Goal: Task Accomplishment & Management: Use online tool/utility

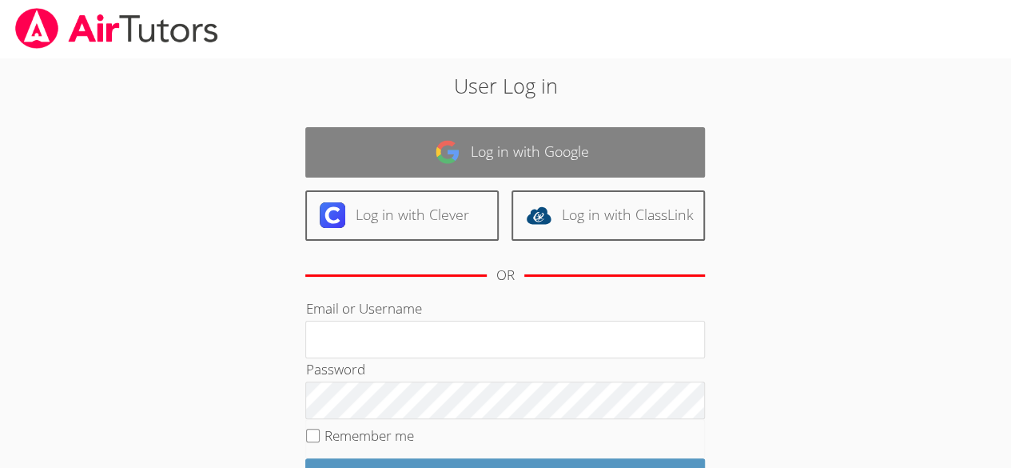
click at [510, 157] on link "Log in with Google" at bounding box center [505, 152] width 400 height 50
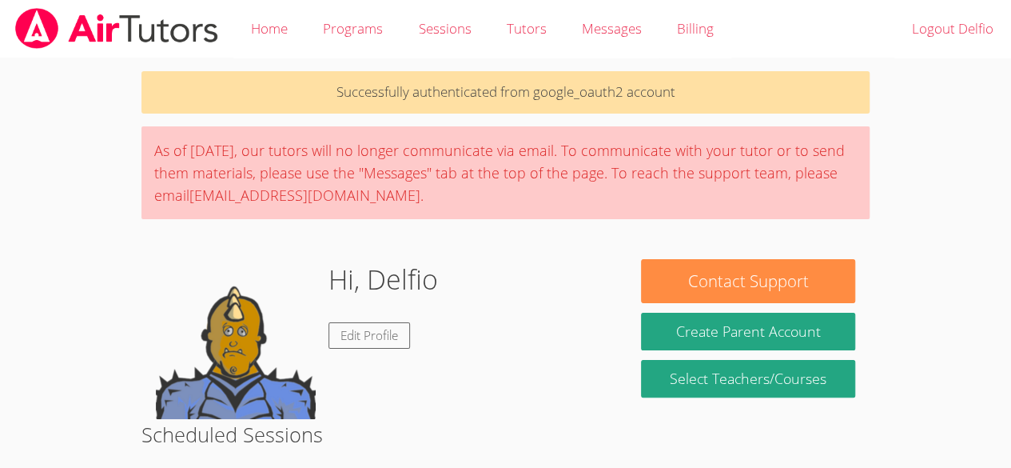
click at [2, 430] on body "Home Programs Sessions Tutors Messages Billing Logout Delfio Successfully authe…" at bounding box center [505, 234] width 1011 height 468
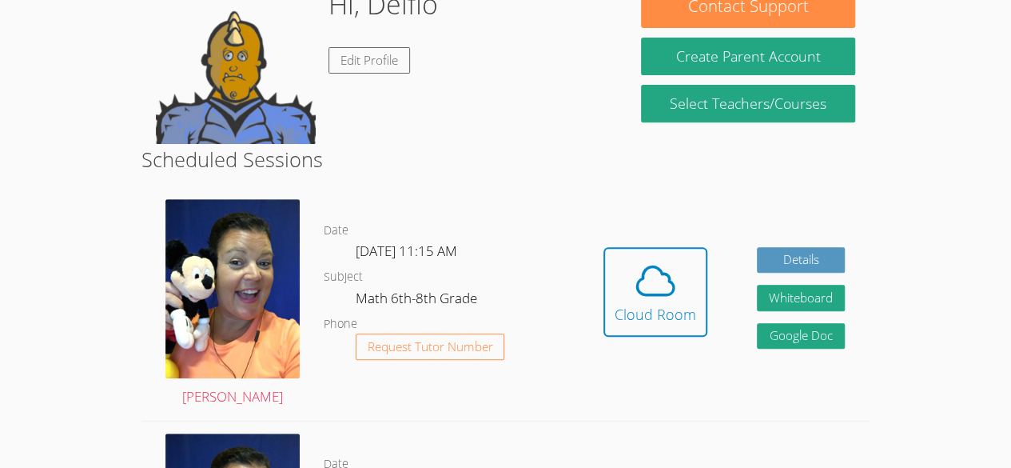
scroll to position [277, 0]
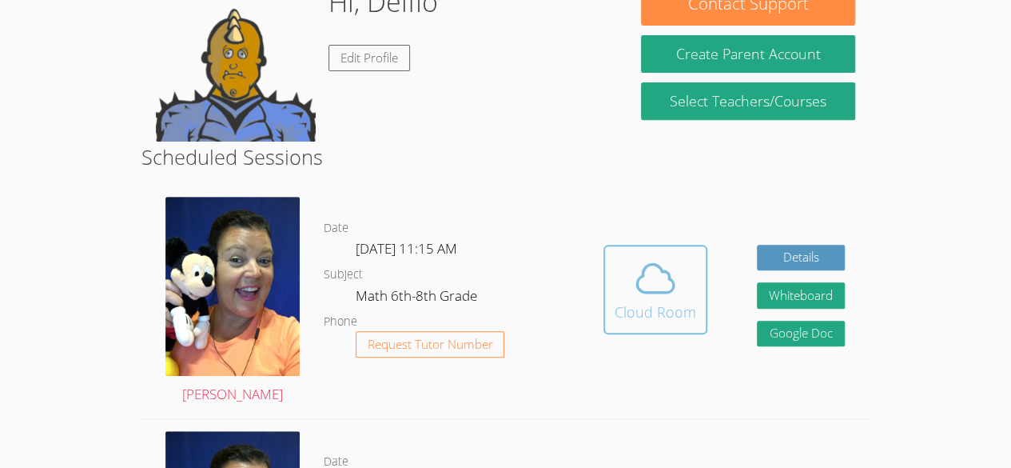
click at [679, 309] on div "Cloud Room" at bounding box center [656, 312] width 82 height 22
click at [639, 306] on div "Cloud Room" at bounding box center [656, 312] width 82 height 22
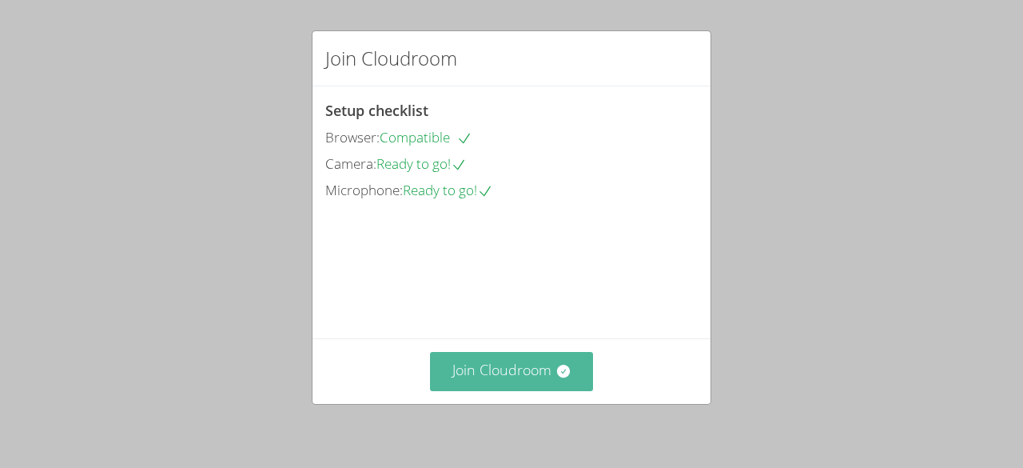
click at [502, 380] on button "Join Cloudroom" at bounding box center [512, 371] width 164 height 39
click at [494, 372] on button "Join Cloudroom" at bounding box center [512, 371] width 164 height 39
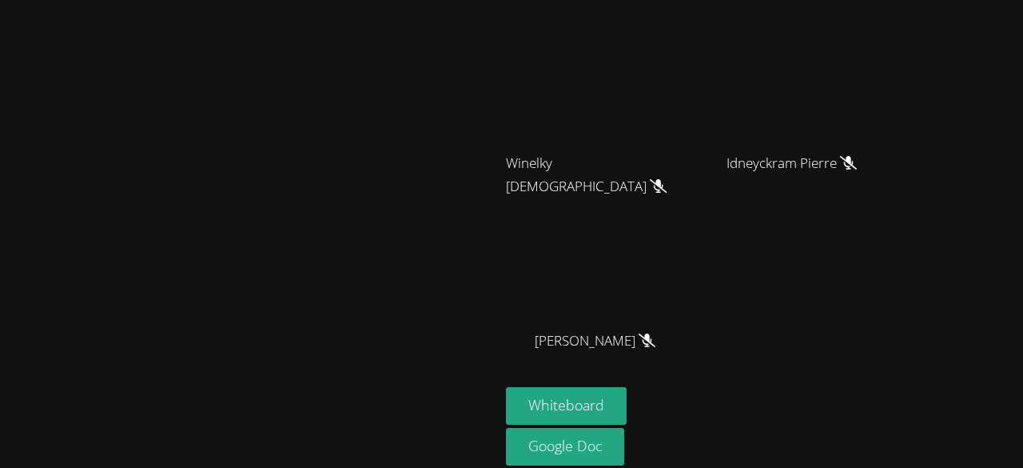
scroll to position [145, 0]
click at [627, 397] on button "Whiteboard" at bounding box center [566, 406] width 121 height 38
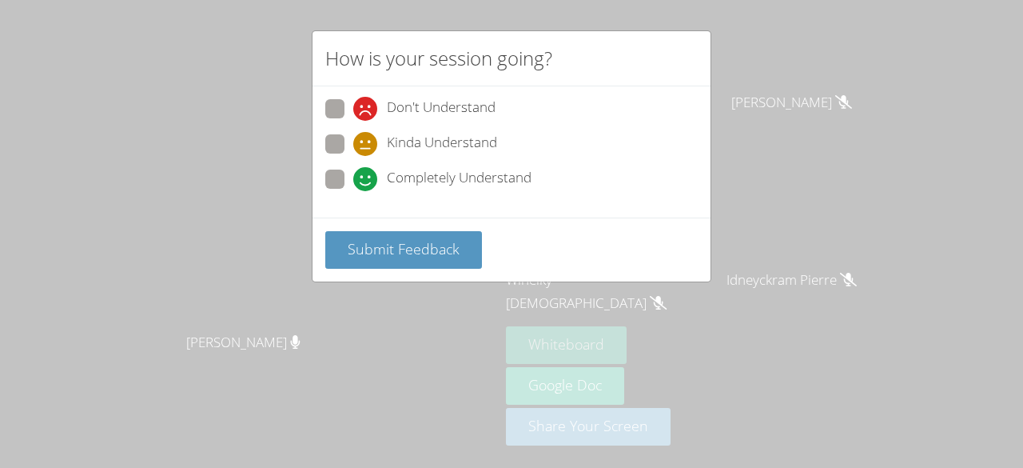
scroll to position [26, 0]
